Goal: Task Accomplishment & Management: Use online tool/utility

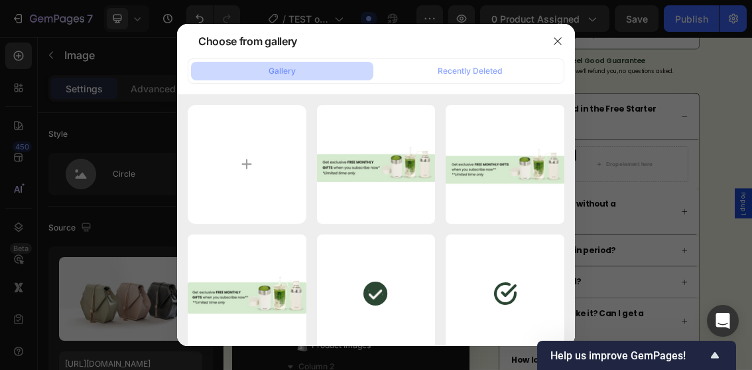
scroll to position [696, 0]
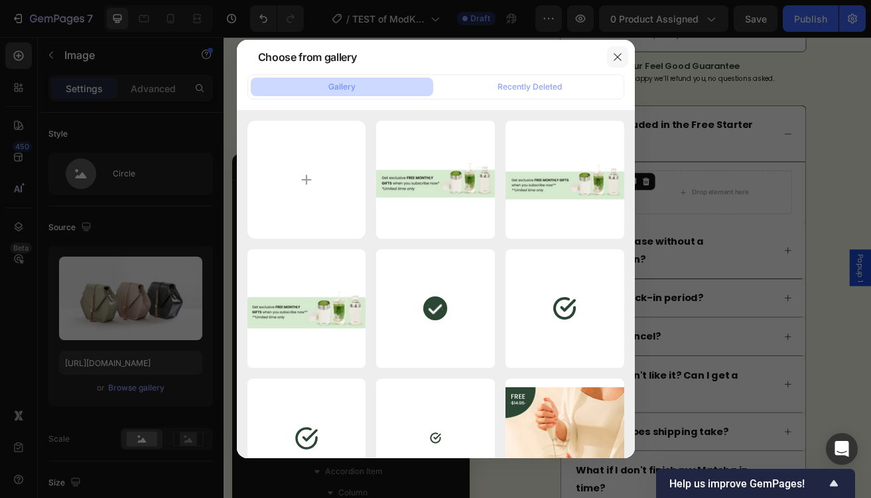
click at [616, 52] on icon "button" at bounding box center [617, 57] width 11 height 11
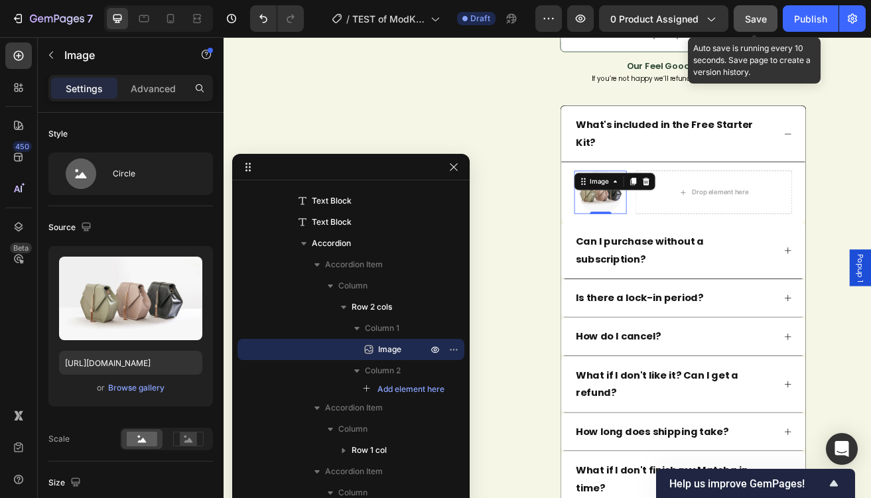
click at [752, 10] on button "Save" at bounding box center [756, 18] width 44 height 27
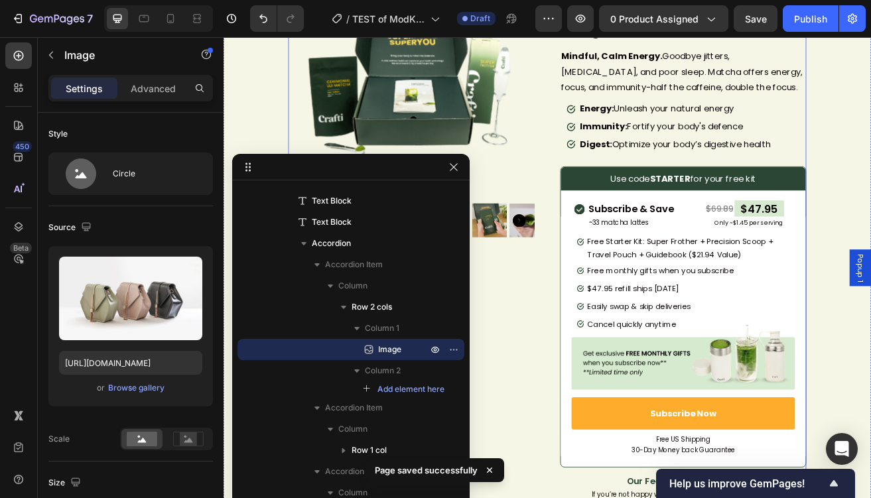
scroll to position [230, 0]
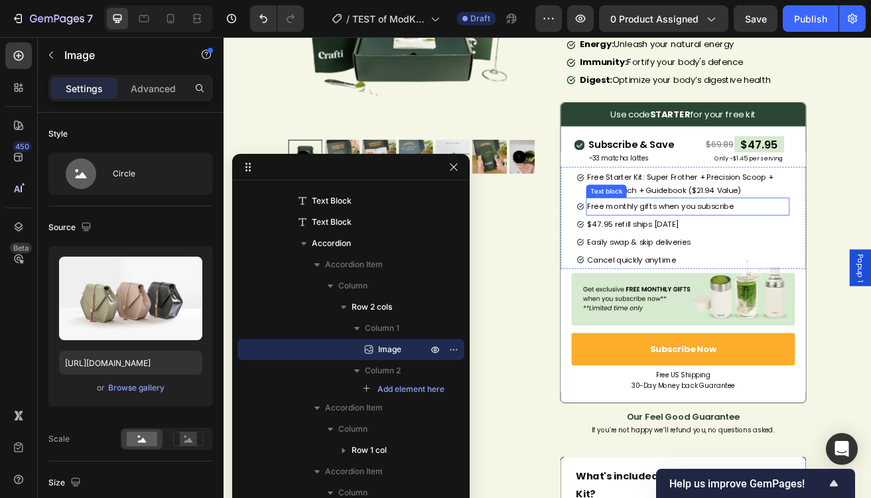
click at [676, 249] on span "Free monthly gifts when you subscribe" at bounding box center [761, 245] width 180 height 13
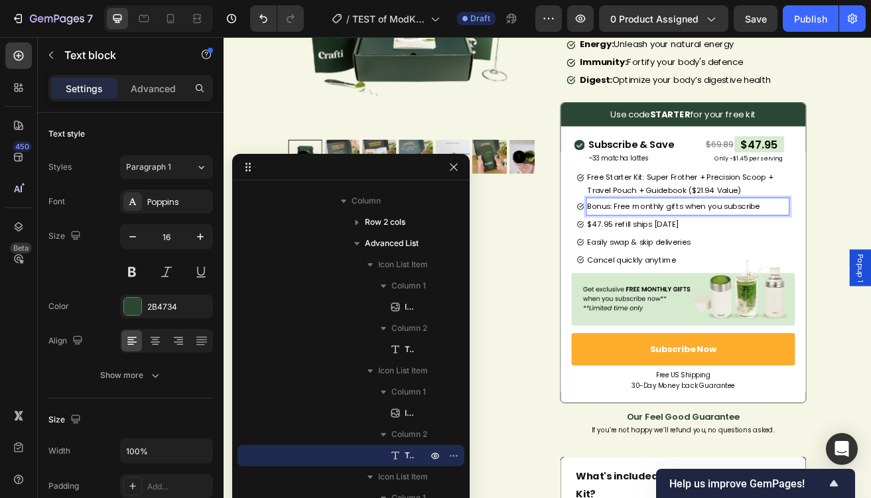
click at [684, 244] on span "Bonus: Free monthly gifts when you subscribe" at bounding box center [777, 245] width 212 height 13
click at [752, 222] on span "Free Starter Kit: Super Frother + Precision Scoop + Travel Pouch + Guidebook ($…" at bounding box center [785, 217] width 228 height 29
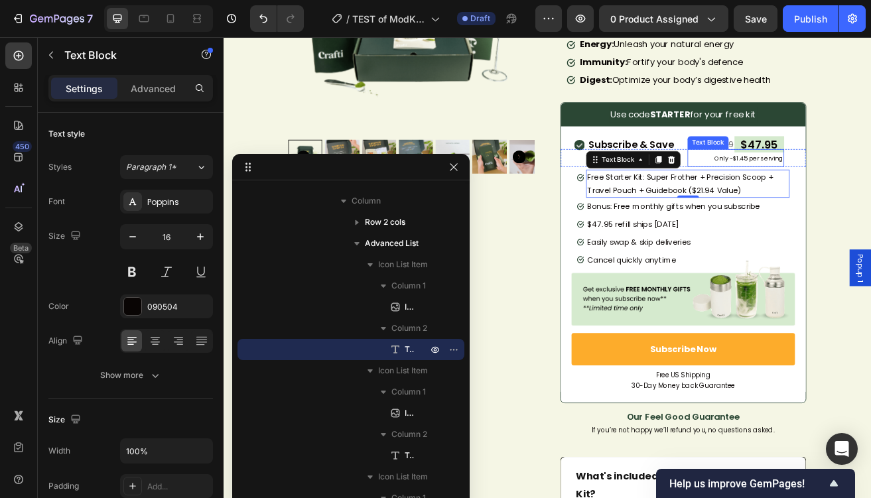
click at [752, 180] on p "Only ~$1.45 per serving" at bounding box center [854, 187] width 116 height 20
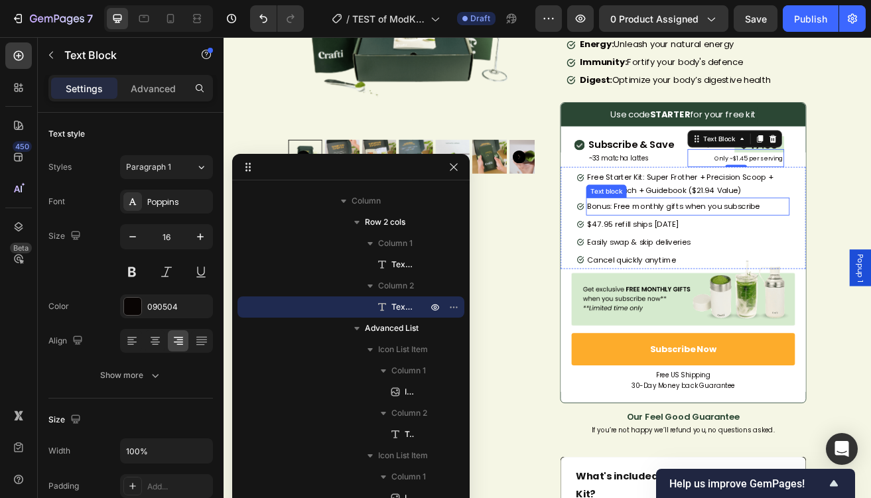
click at [700, 243] on span "Bonus: Free monthly gifts when you subscribe" at bounding box center [777, 245] width 212 height 13
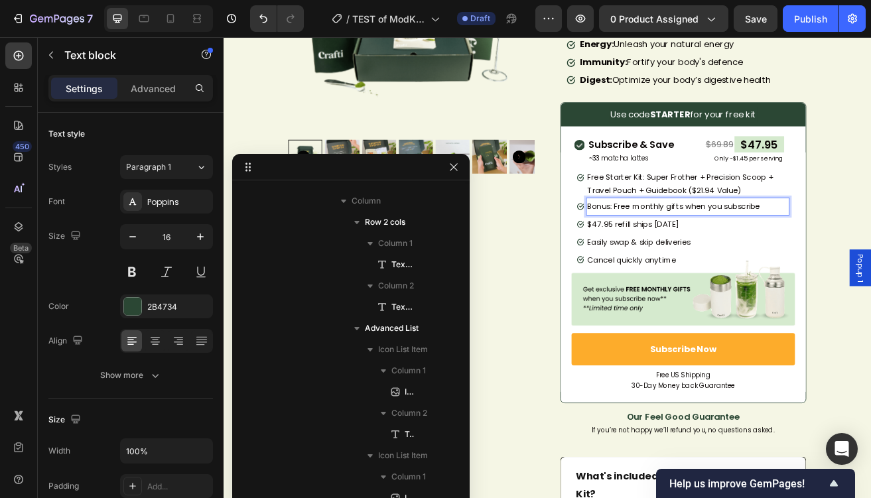
click at [752, 254] on p "Bonus: Free monthly gifts when you subscribe" at bounding box center [795, 245] width 248 height 19
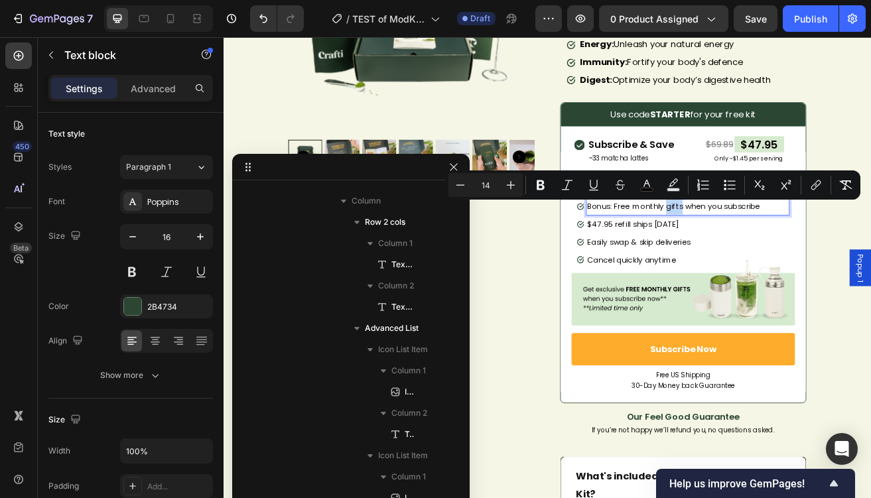
click at [752, 246] on span "Bonus: Free monthly gifts when you subscribe" at bounding box center [777, 245] width 212 height 13
drag, startPoint x: 784, startPoint y: 246, endPoint x: 883, endPoint y: 248, distance: 98.2
click at [752, 248] on p "Bonus: Free monthly gifts when you subscribe" at bounding box center [795, 245] width 248 height 19
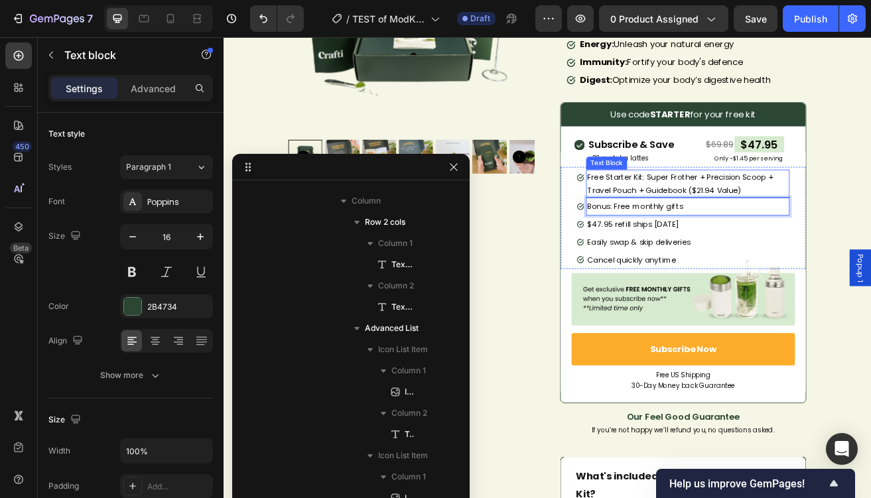
click at [743, 234] on p "Free Starter Kit: Super Frother + Precision Scoop + Travel Pouch + Guidebook ($…" at bounding box center [788, 218] width 234 height 32
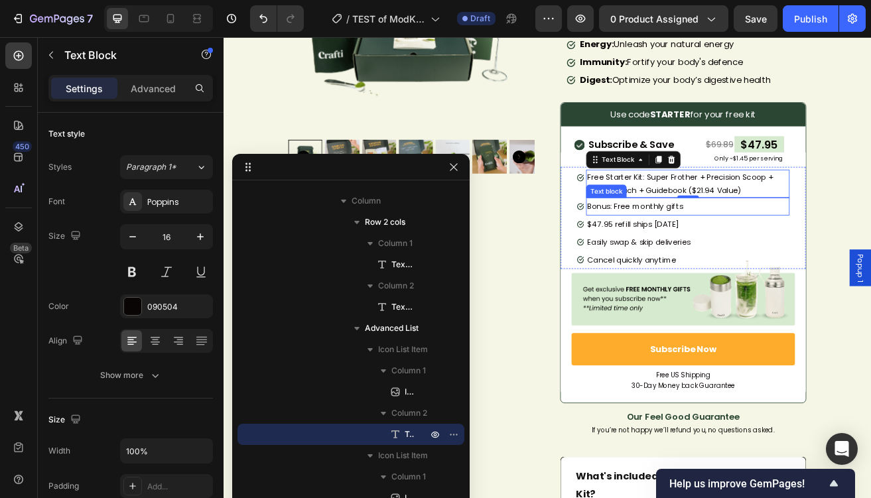
click at [679, 248] on span "Bonus: Free monthly gifts" at bounding box center [729, 245] width 117 height 13
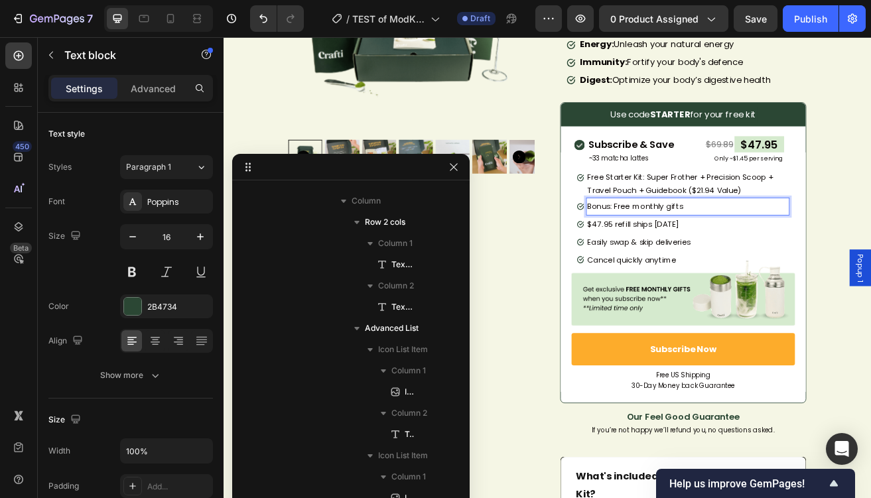
click at [679, 248] on span "Bonus: Free monthly gifts" at bounding box center [729, 245] width 117 height 13
click at [752, 196] on p "Only ~$1.45 per serving" at bounding box center [854, 187] width 116 height 20
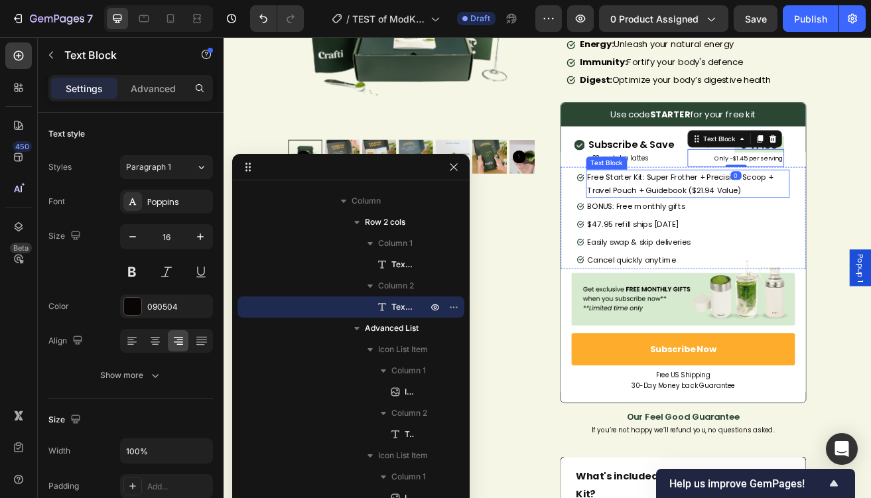
click at [723, 202] on p "Free Starter Kit: Super Frother + Precision Scoop + Travel Pouch + Guidebook ($…" at bounding box center [788, 218] width 234 height 32
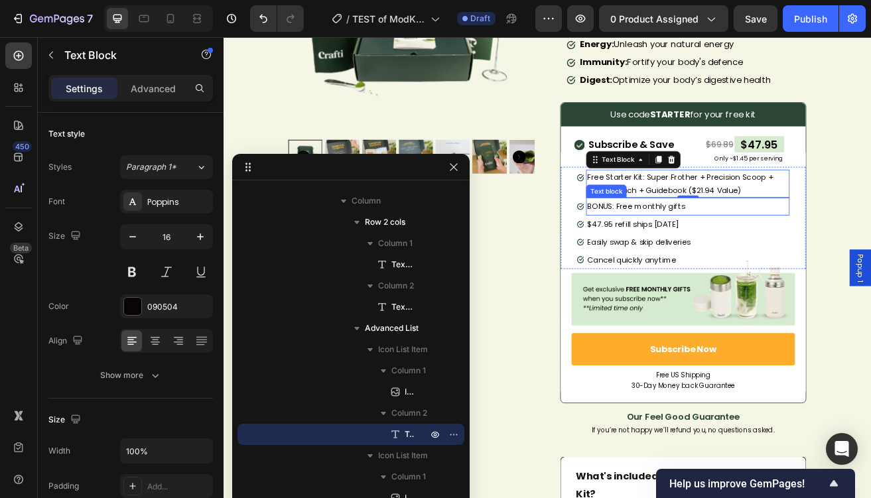
click at [681, 248] on span "BONUS: Free monthly gifts" at bounding box center [731, 245] width 120 height 13
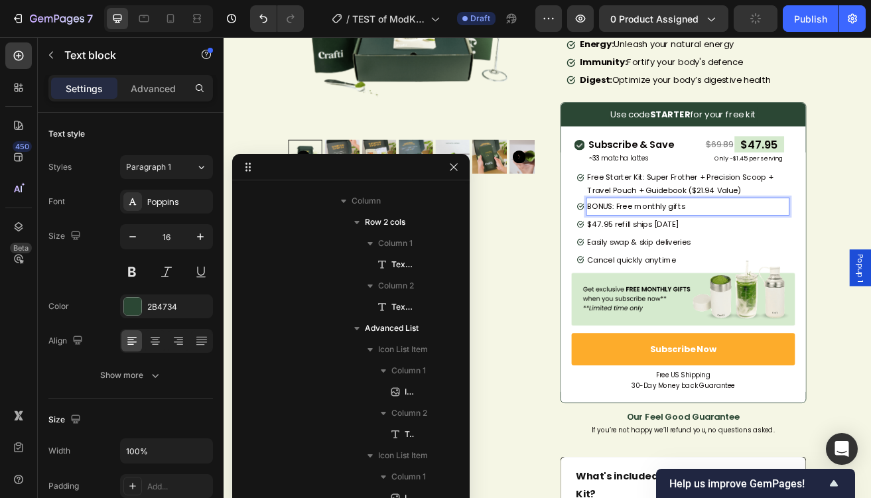
click at [681, 248] on span "BONUS: Free monthly gifts" at bounding box center [731, 245] width 120 height 13
click at [752, 209] on span "Free Starter Kit: Super Frother + Precision Scoop + Travel Pouch + Guidebook ($…" at bounding box center [785, 217] width 228 height 29
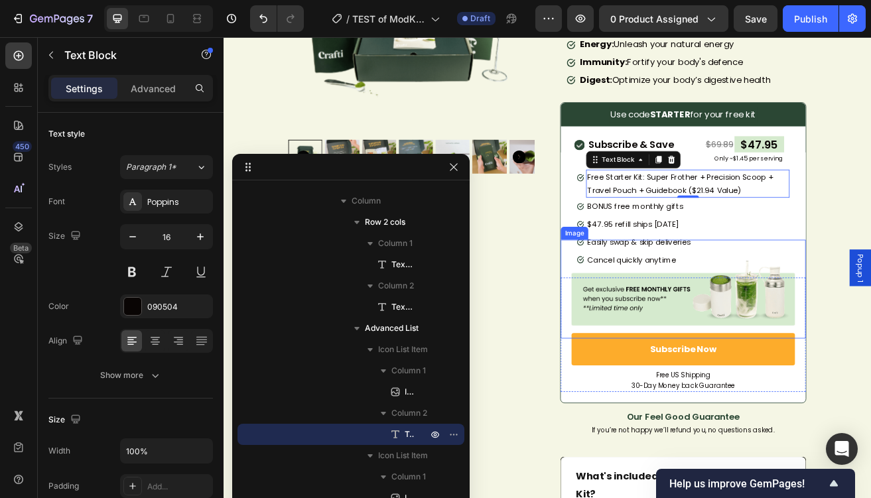
click at [752, 295] on img at bounding box center [789, 347] width 275 height 121
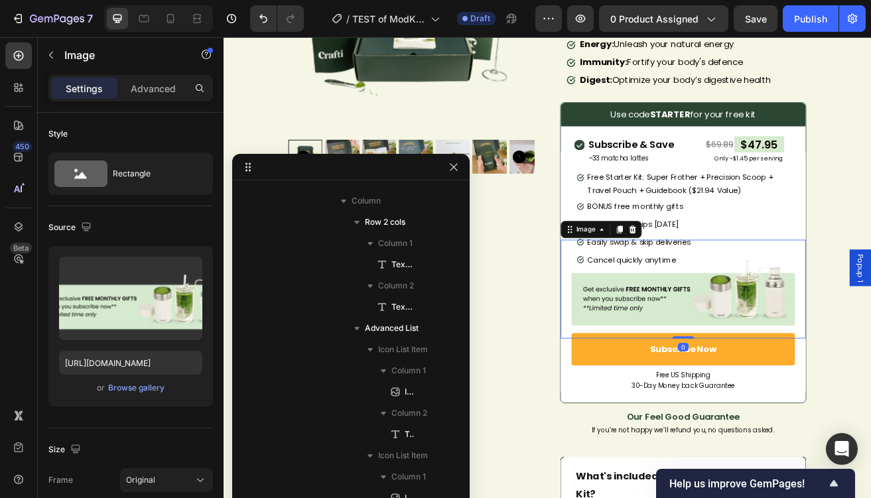
scroll to position [1269, 0]
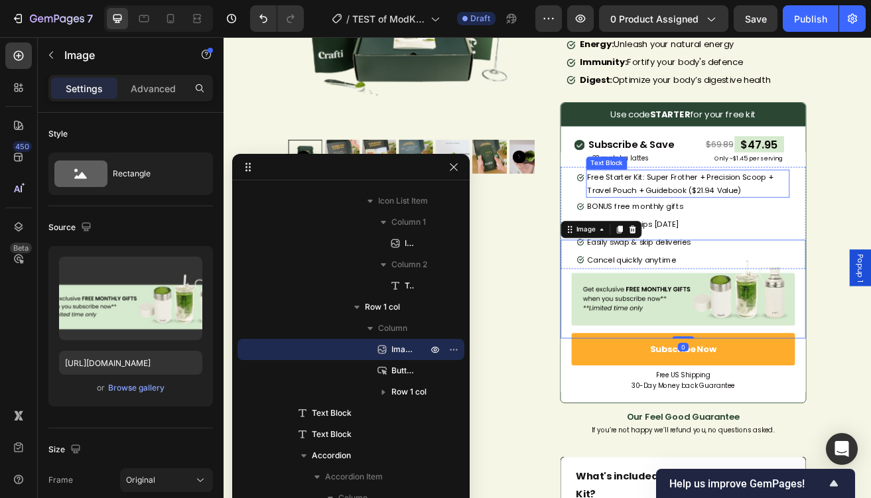
click at [682, 214] on span "Free Starter Kit: Super Frother + Precision Scoop + Travel Pouch + Guidebook ($…" at bounding box center [785, 217] width 228 height 29
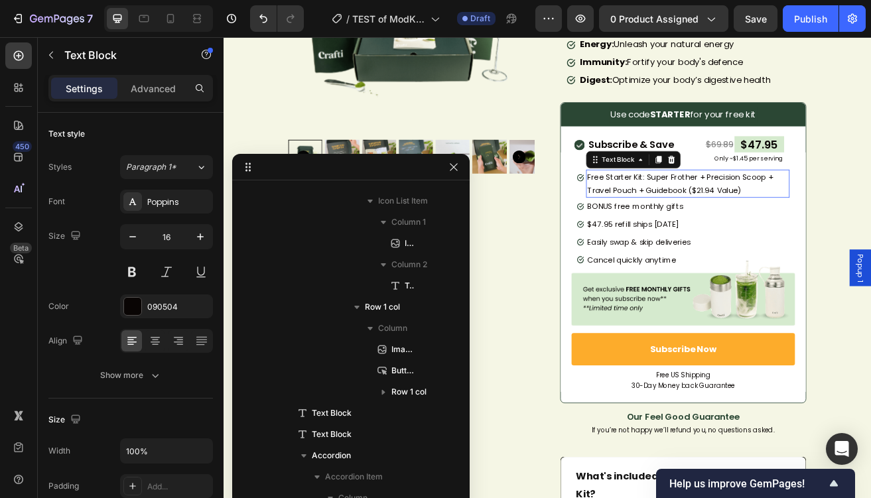
scroll to position [781, 0]
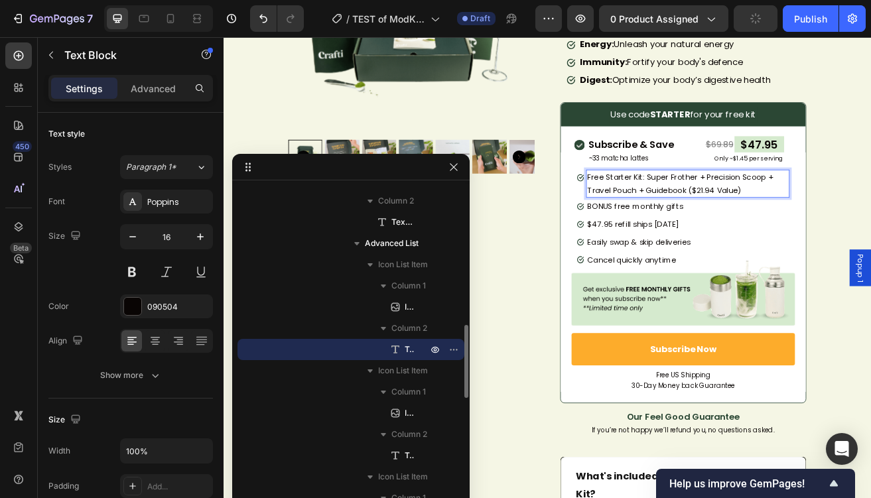
click at [682, 214] on span "Free Starter Kit: Super Frother + Precision Scoop + Travel Pouch + Guidebook ($…" at bounding box center [785, 217] width 228 height 29
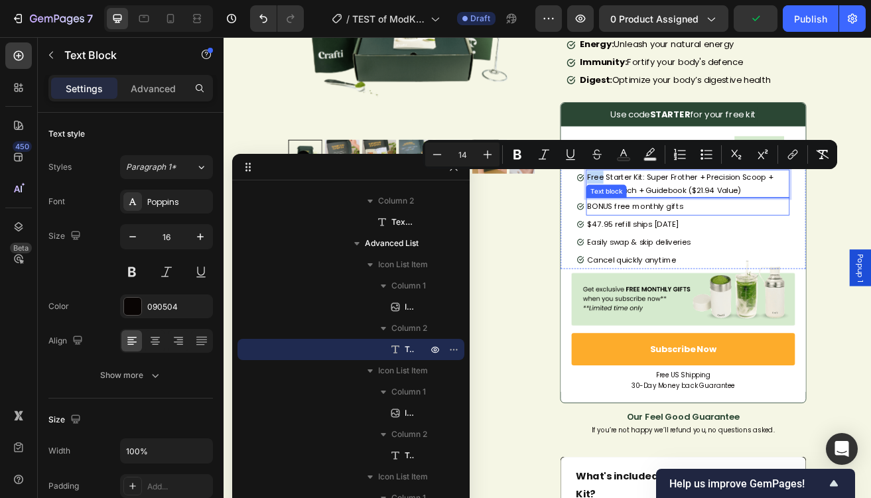
click at [709, 249] on span "BONUS free monthly gifts" at bounding box center [729, 245] width 117 height 13
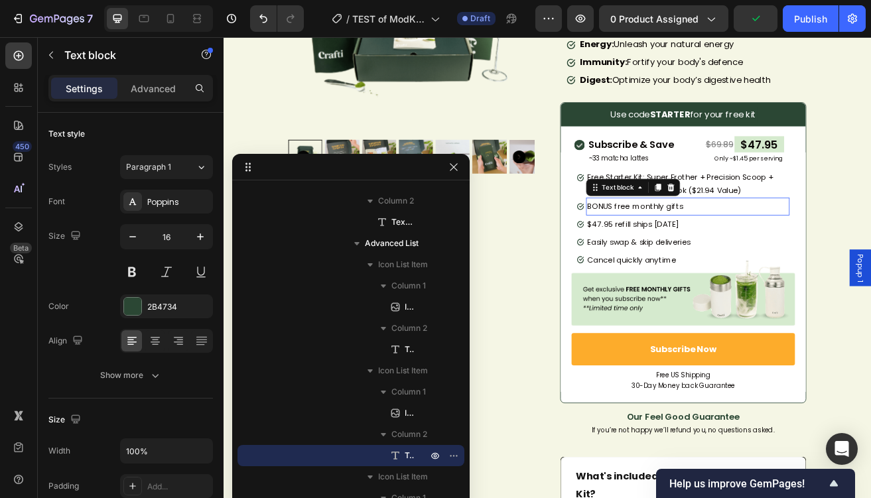
click at [709, 249] on span "BONUS free monthly gifts" at bounding box center [729, 245] width 117 height 13
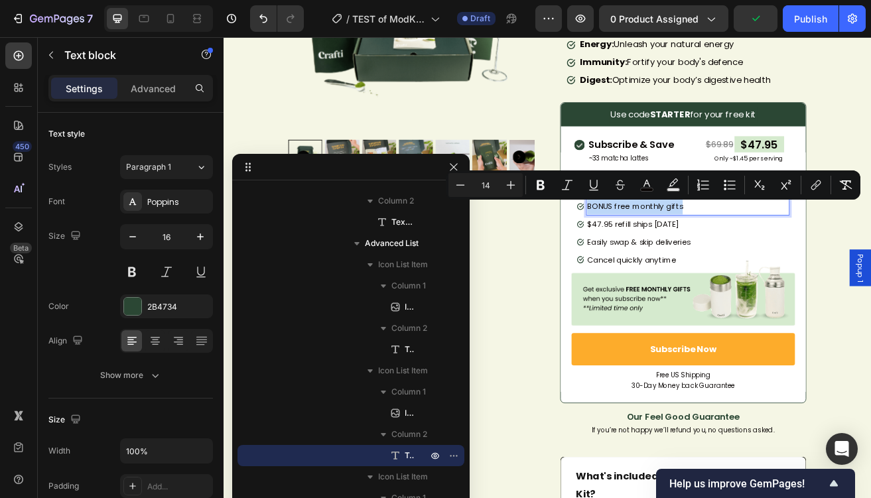
click at [709, 249] on span "BONUS free monthly gifts" at bounding box center [729, 245] width 117 height 13
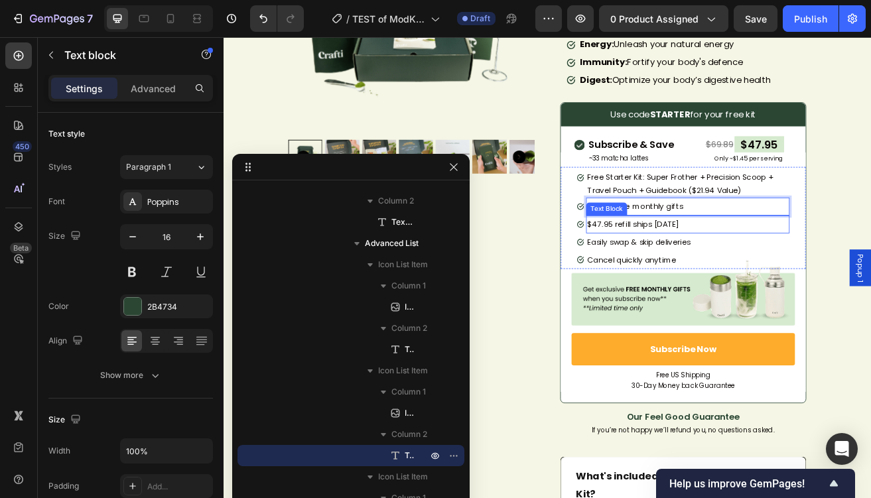
click at [713, 274] on span "$47.95 refill ships [DATE]" at bounding box center [727, 267] width 113 height 13
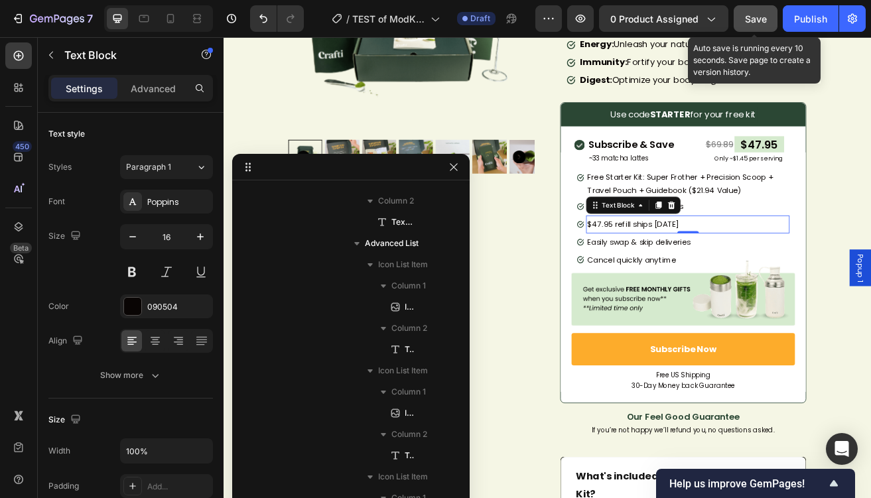
click at [743, 8] on button "Save" at bounding box center [756, 18] width 44 height 27
